Goal: Find specific page/section: Find specific page/section

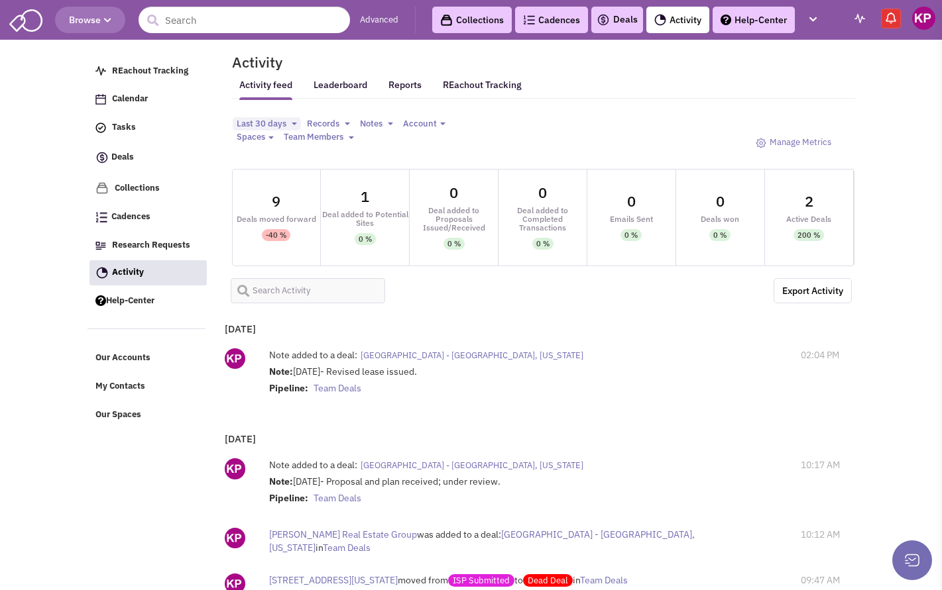
select select
click at [618, 10] on div "Deals" at bounding box center [617, 20] width 52 height 27
click at [623, 23] on link "Deals" at bounding box center [616, 20] width 41 height 16
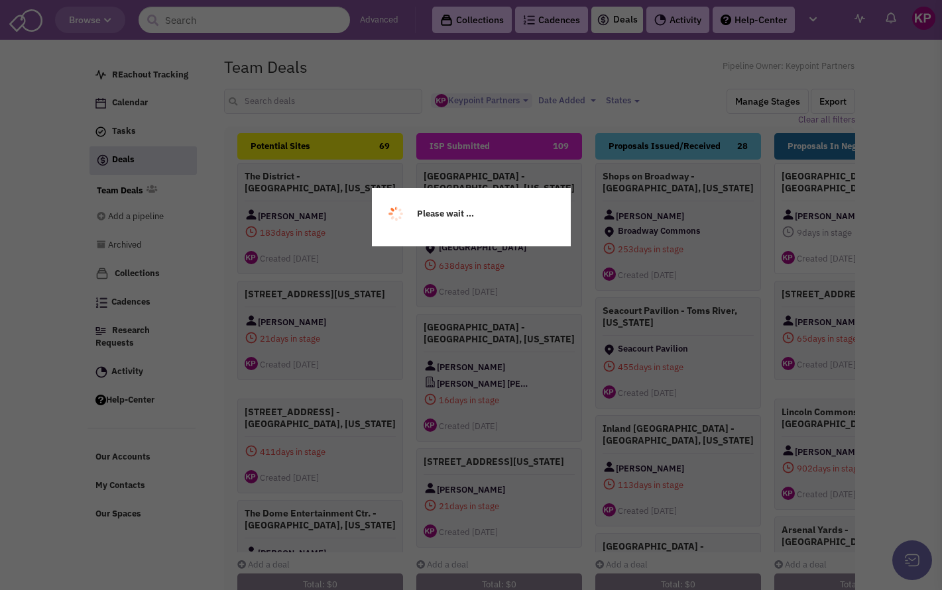
select select "1896"
select select
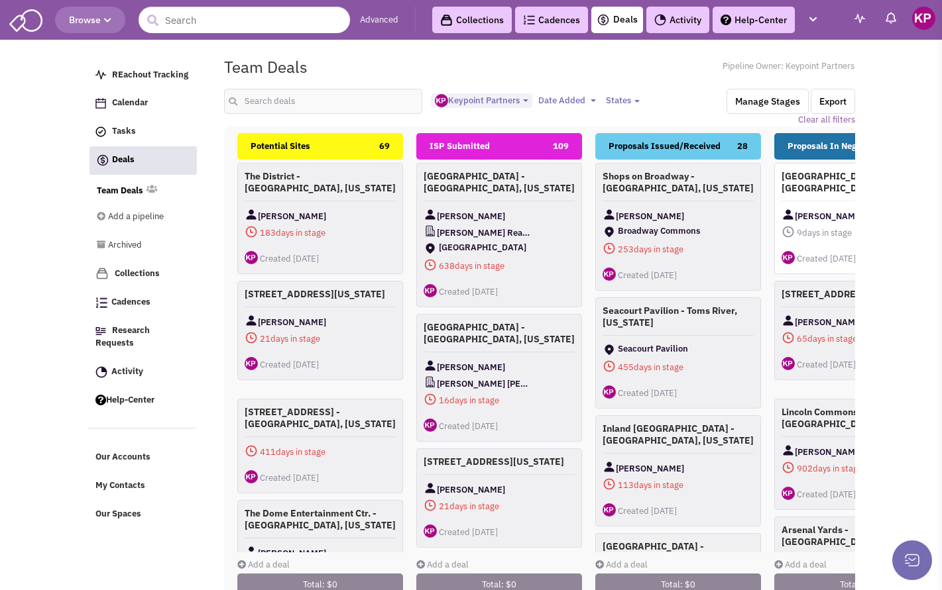
scroll to position [12, 0]
click at [679, 18] on link "Activity" at bounding box center [677, 20] width 63 height 27
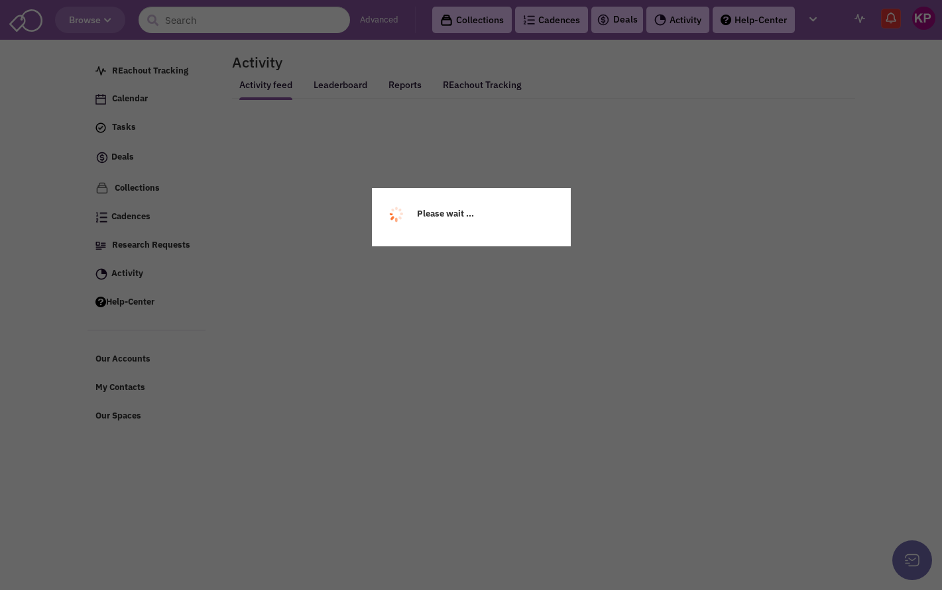
select select
